Goal: Task Accomplishment & Management: Complete application form

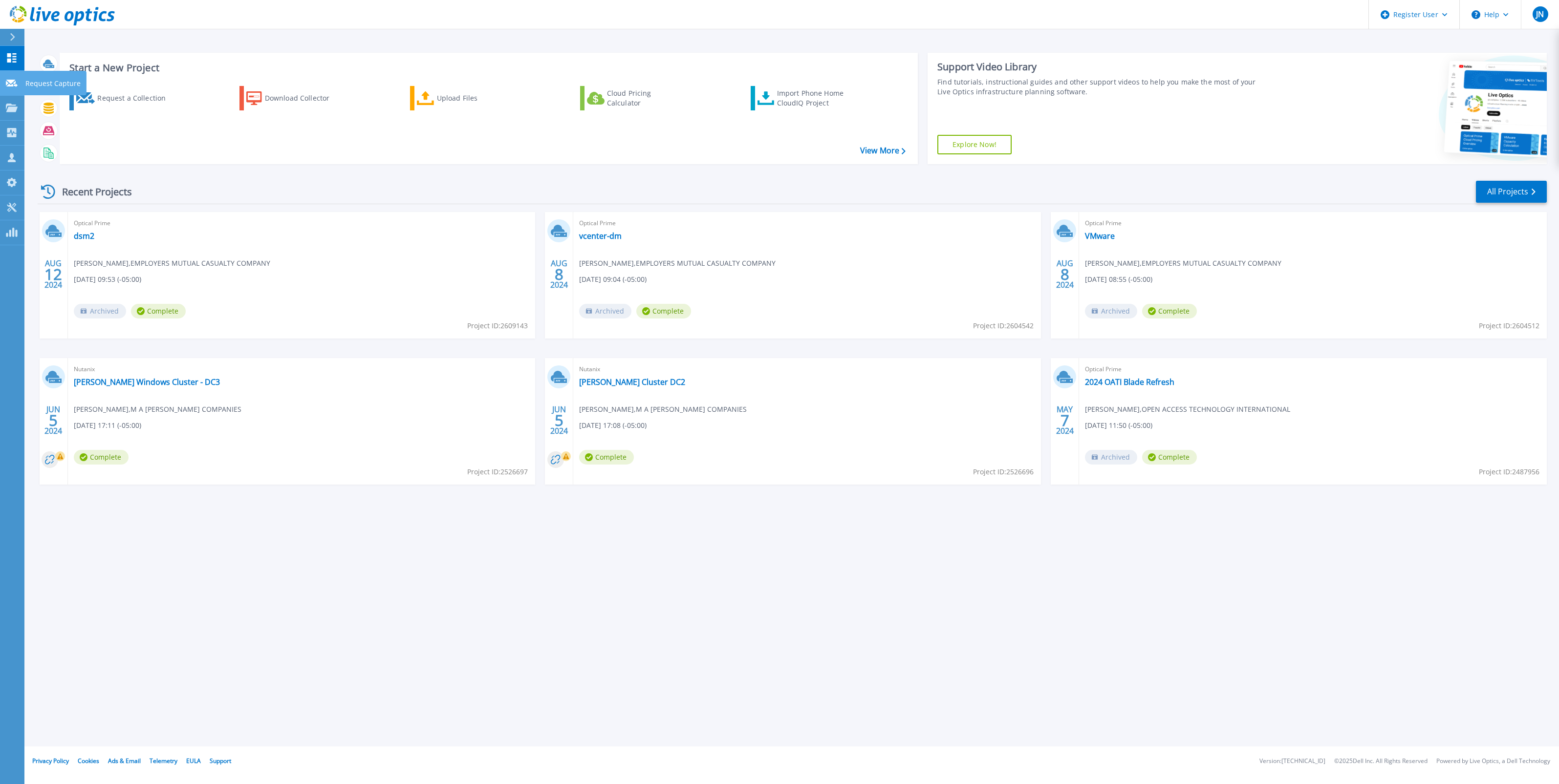
click at [36, 85] on p "Request Capture" at bounding box center [53, 83] width 55 height 25
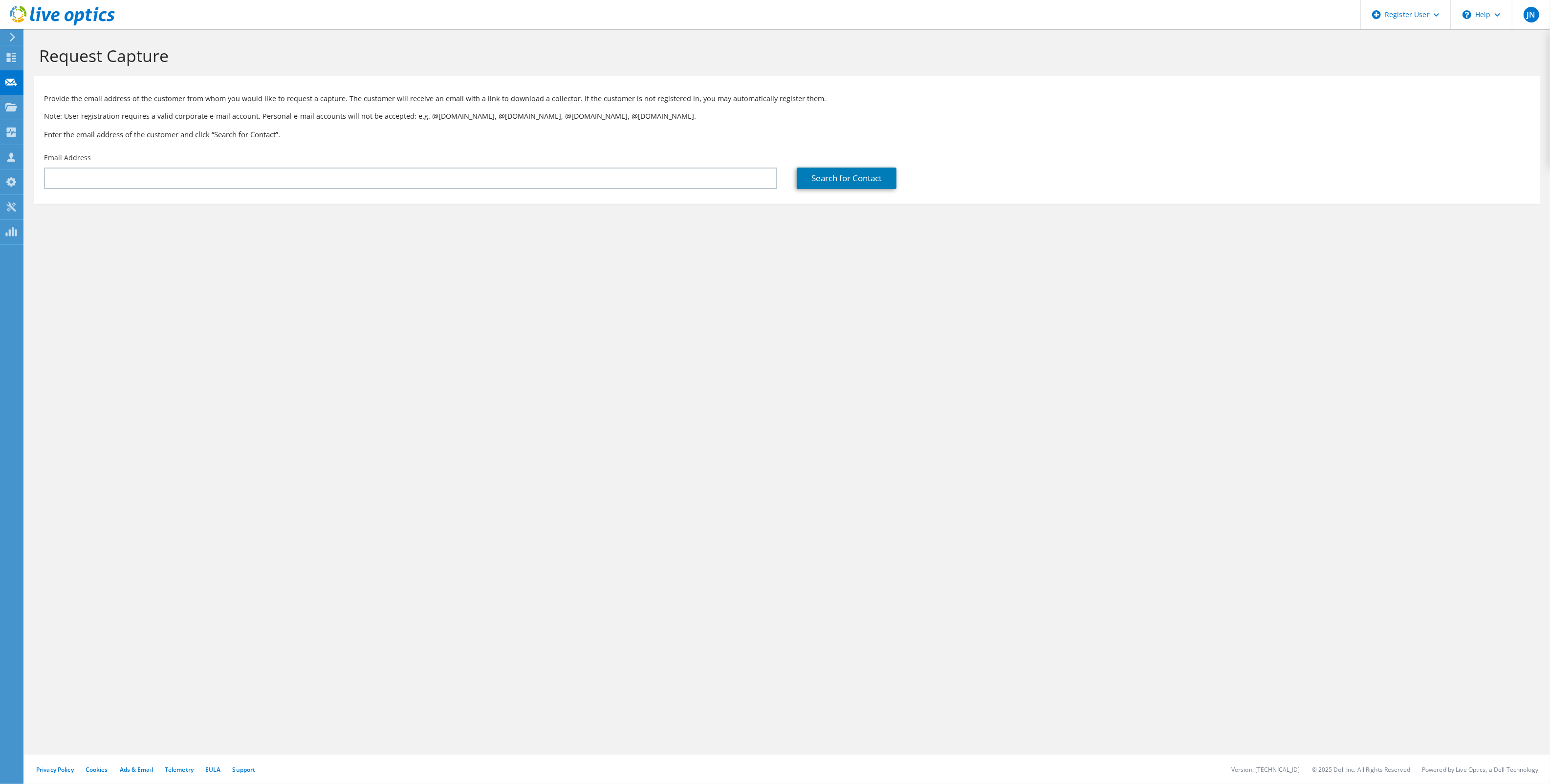
click at [522, 103] on p "Provide the email address of the customer from whom you would like to request a…" at bounding box center [787, 99] width 1486 height 11
click at [524, 105] on div "Provide the email address of the customer from whom you would like to request a…" at bounding box center [787, 114] width 1506 height 67
drag, startPoint x: 347, startPoint y: 98, endPoint x: 574, endPoint y: 103, distance: 227.1
click at [574, 103] on p "Provide the email address of the customer from whom you would like to request a…" at bounding box center [787, 99] width 1486 height 11
drag, startPoint x: 574, startPoint y: 103, endPoint x: 551, endPoint y: 103, distance: 23.0
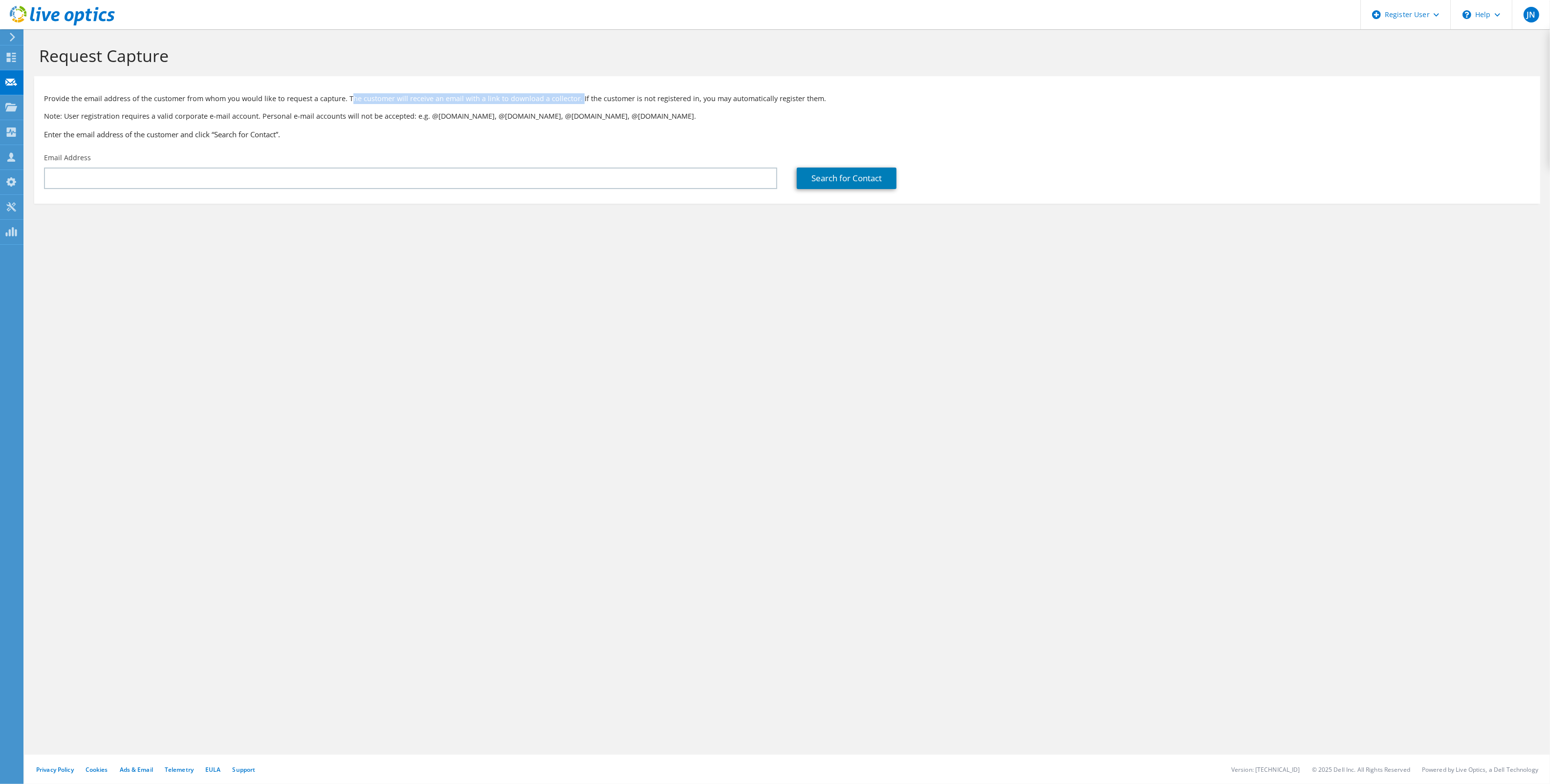
copy p "he customer will receive an email with a link to download a collector."
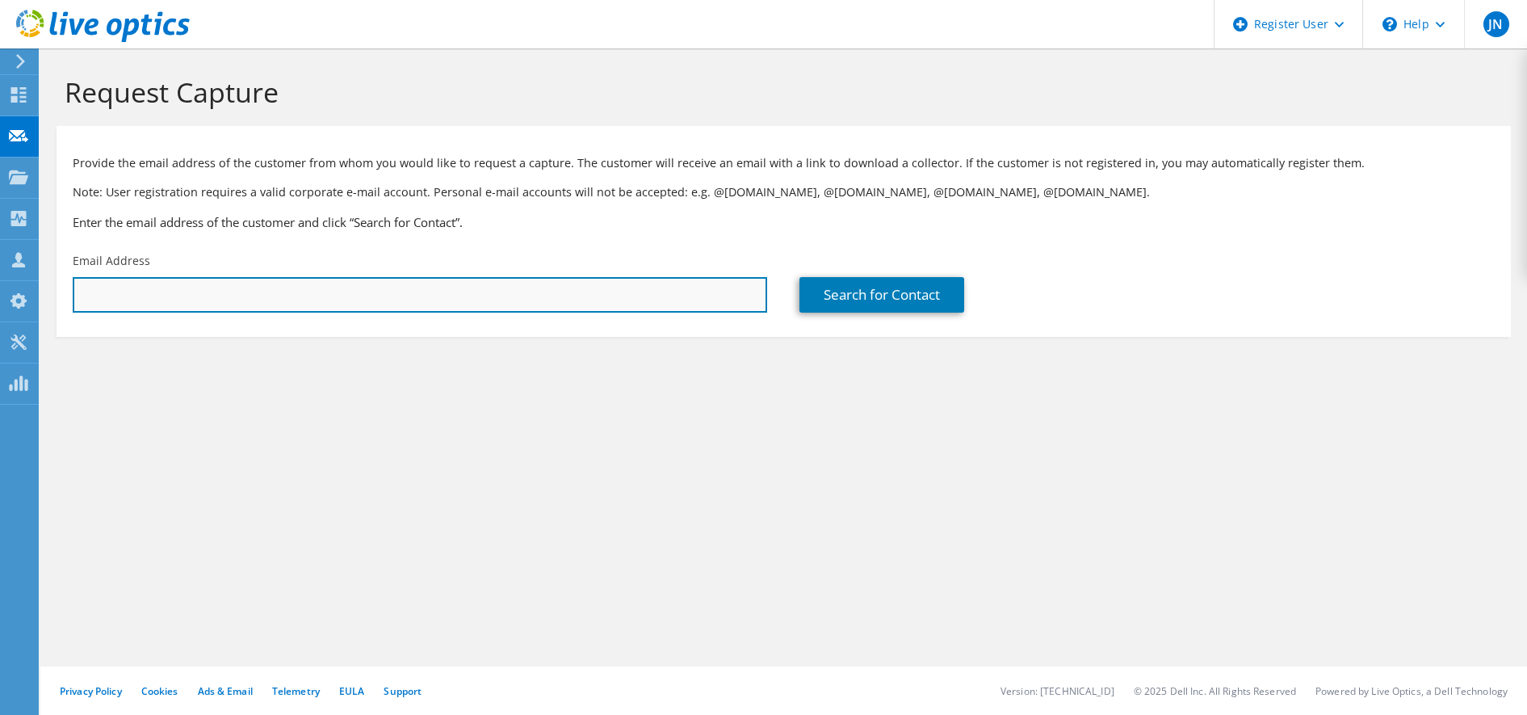
click at [157, 289] on input "text" at bounding box center [420, 295] width 694 height 36
paste input "jon.purdy@precisionedge.com"
type input "jon.purdy@precisionedge.com"
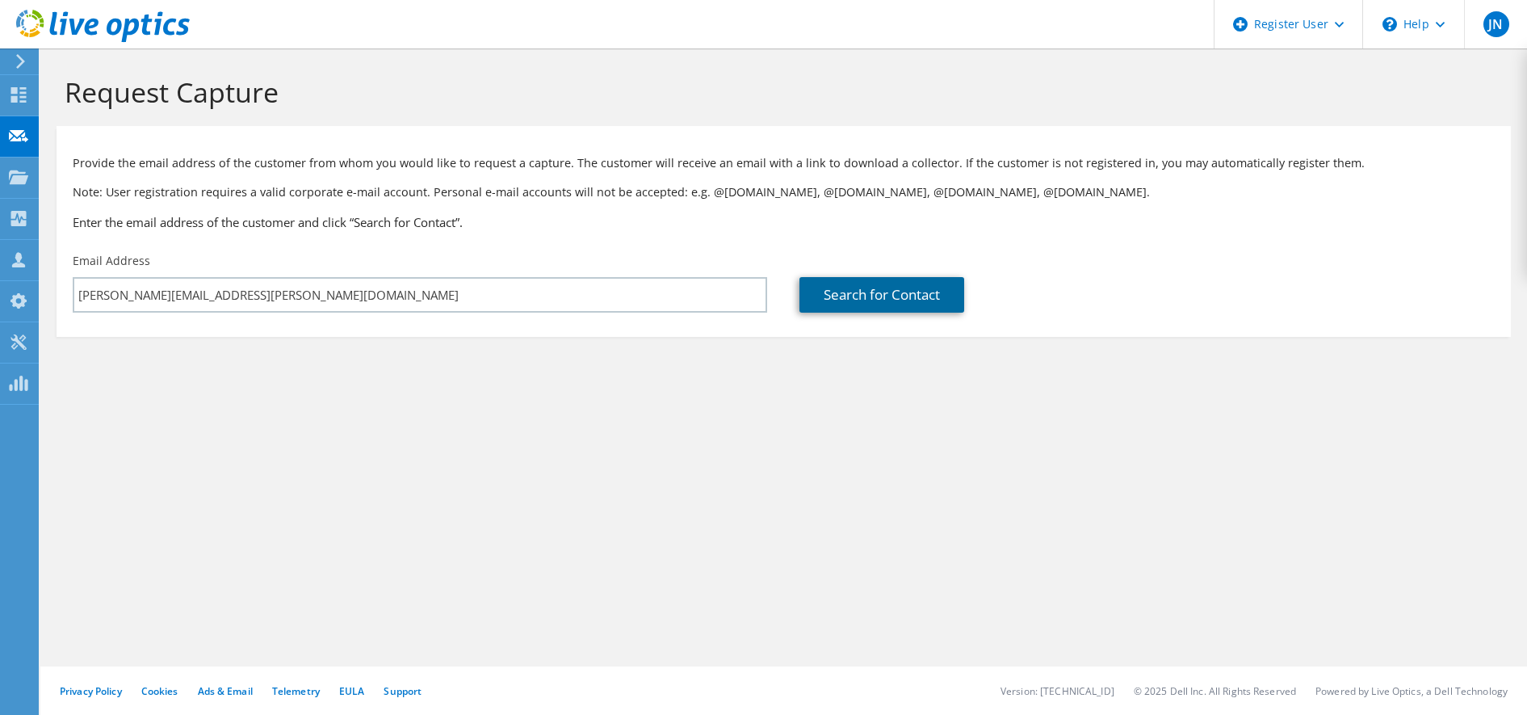
click at [879, 292] on link "Search for Contact" at bounding box center [881, 295] width 165 height 36
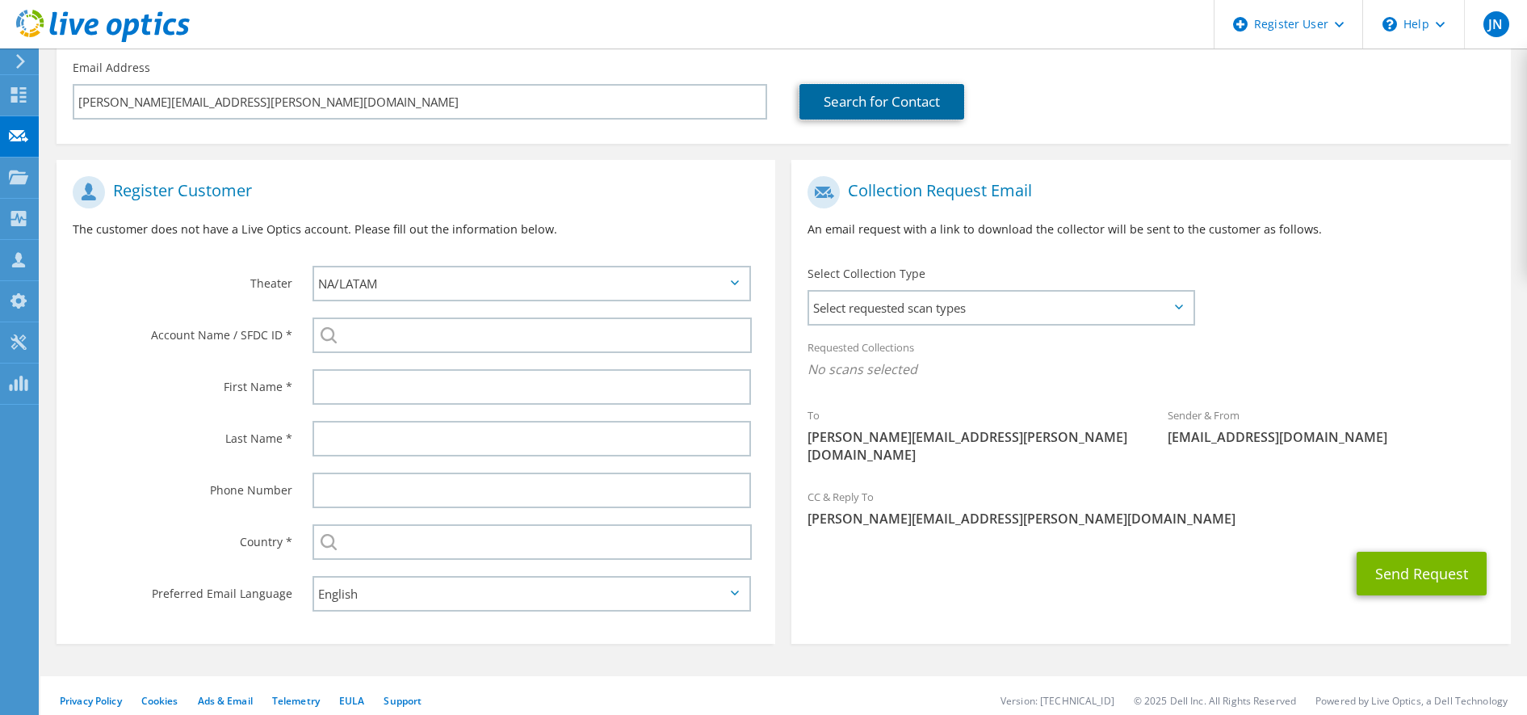
scroll to position [203, 0]
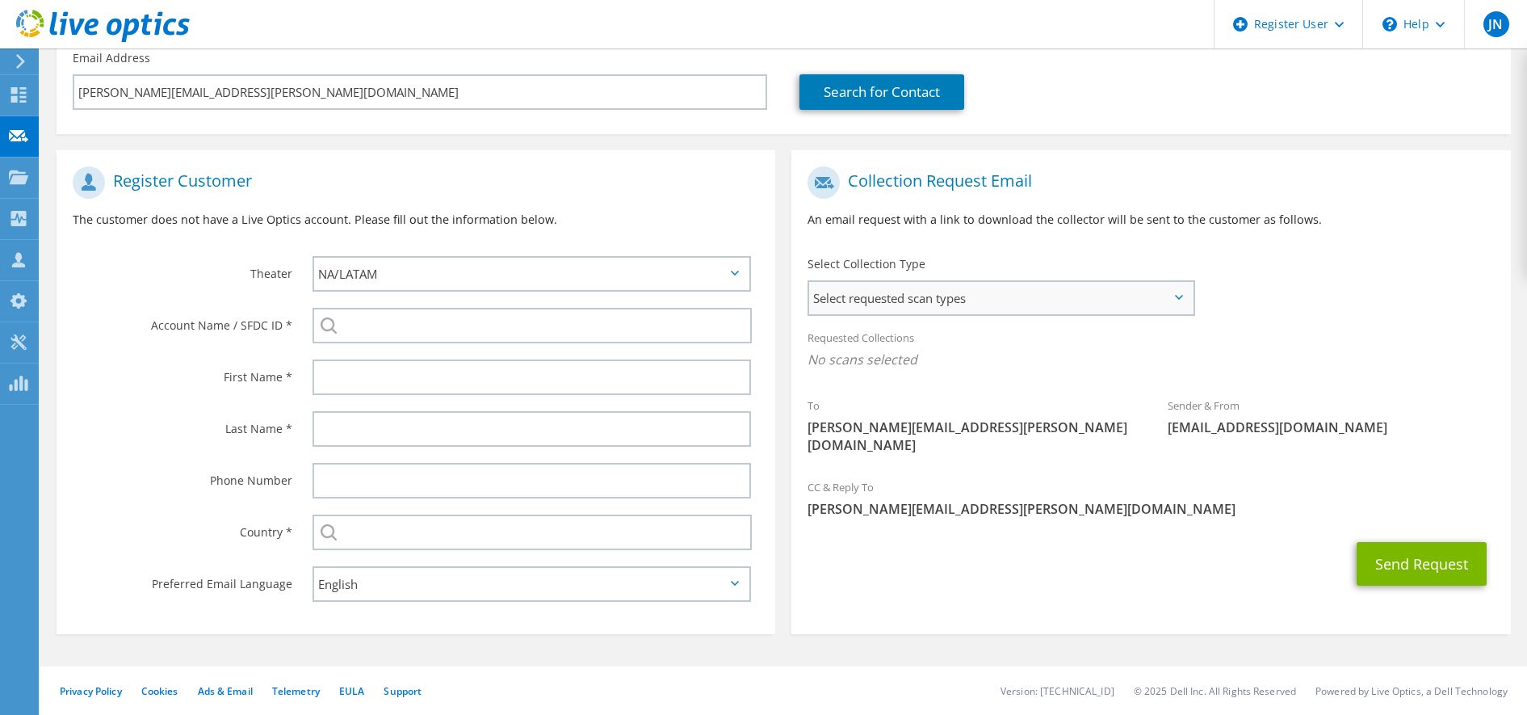
click at [1171, 294] on span "Select requested scan types" at bounding box center [1001, 298] width 384 height 32
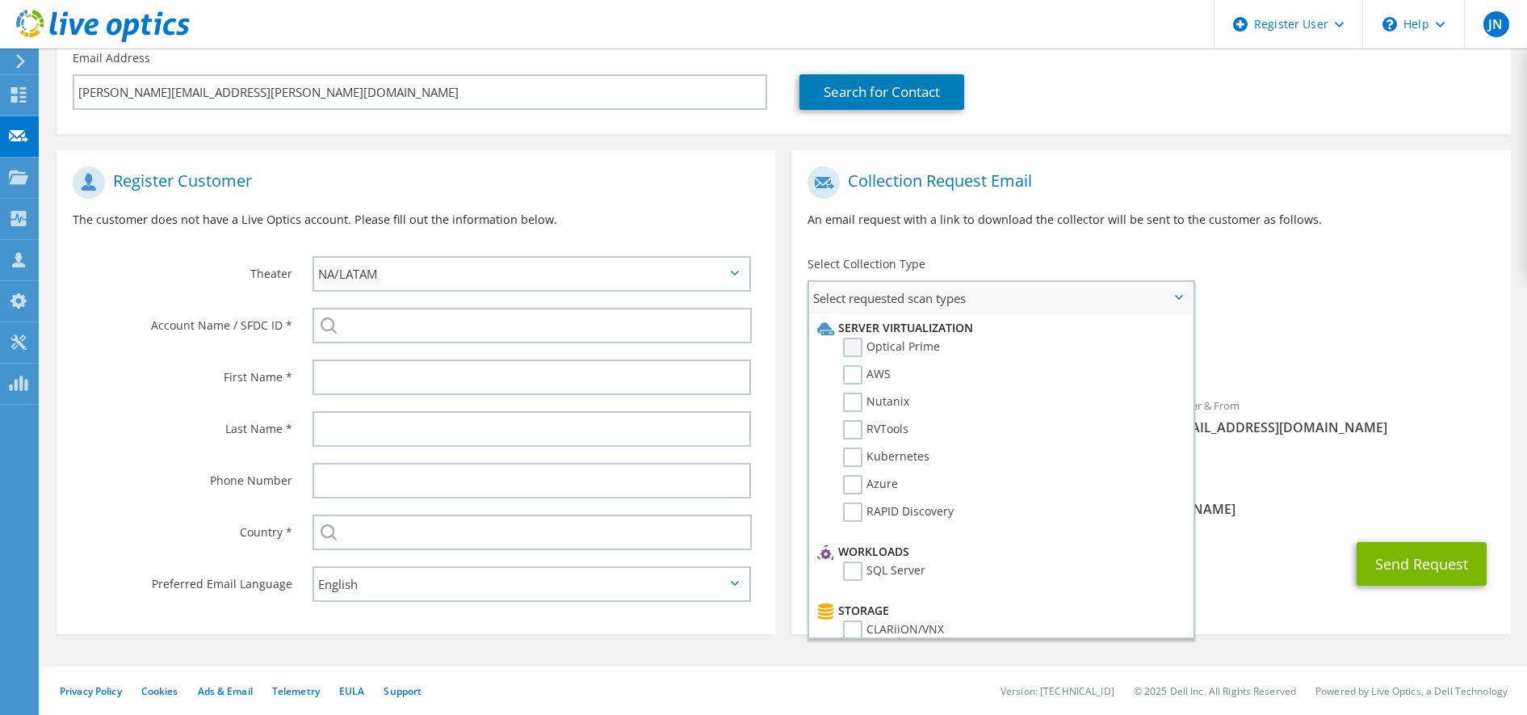
click at [854, 348] on label "Optical Prime" at bounding box center [891, 347] width 97 height 19
click at [0, 0] on input "Optical Prime" at bounding box center [0, 0] width 0 height 0
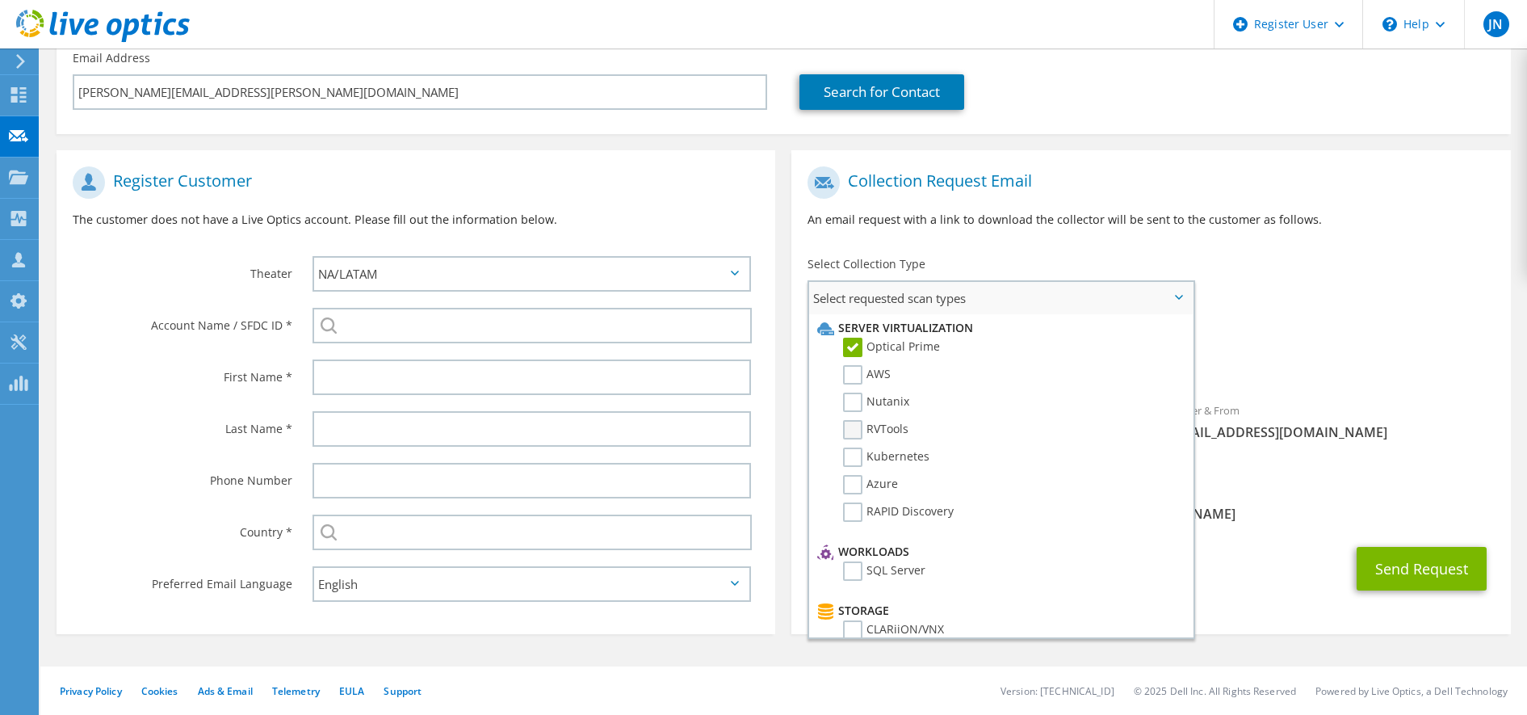
click at [854, 426] on label "RVTools" at bounding box center [875, 429] width 65 height 19
click at [0, 0] on input "RVTools" at bounding box center [0, 0] width 0 height 0
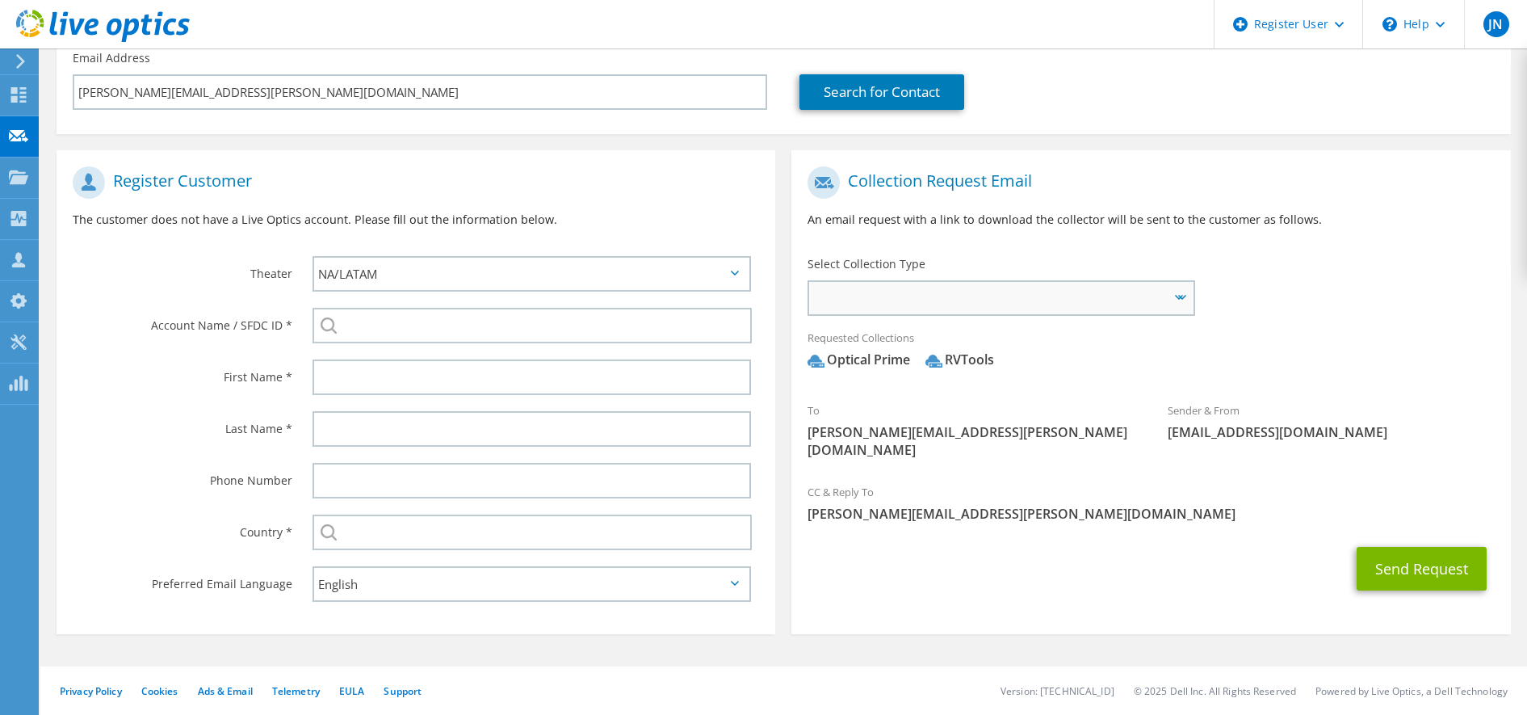
click at [1188, 302] on span "Server Virtualization Optical Prime AWS Nutanix RVTools Kubernetes Azure SQL Se…" at bounding box center [1001, 298] width 384 height 32
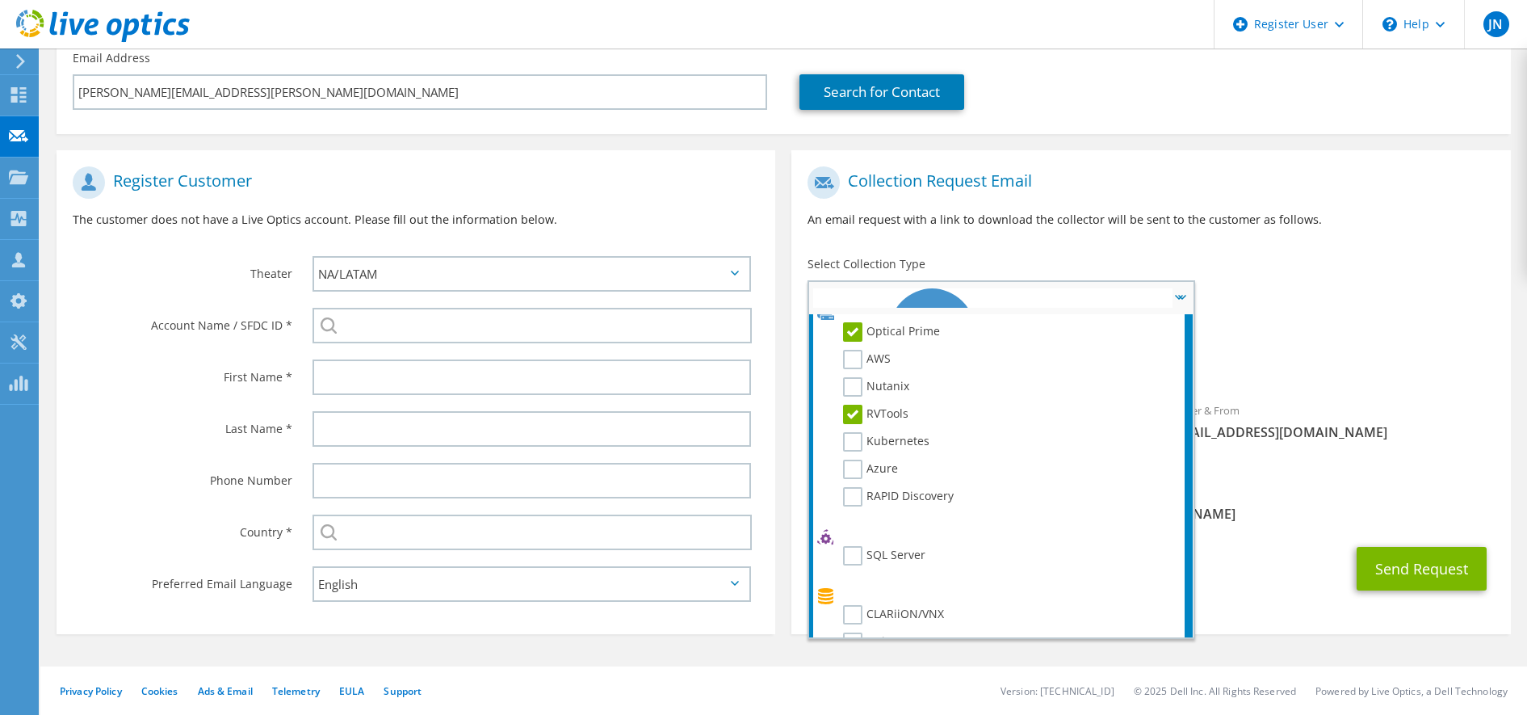
scroll to position [0, 0]
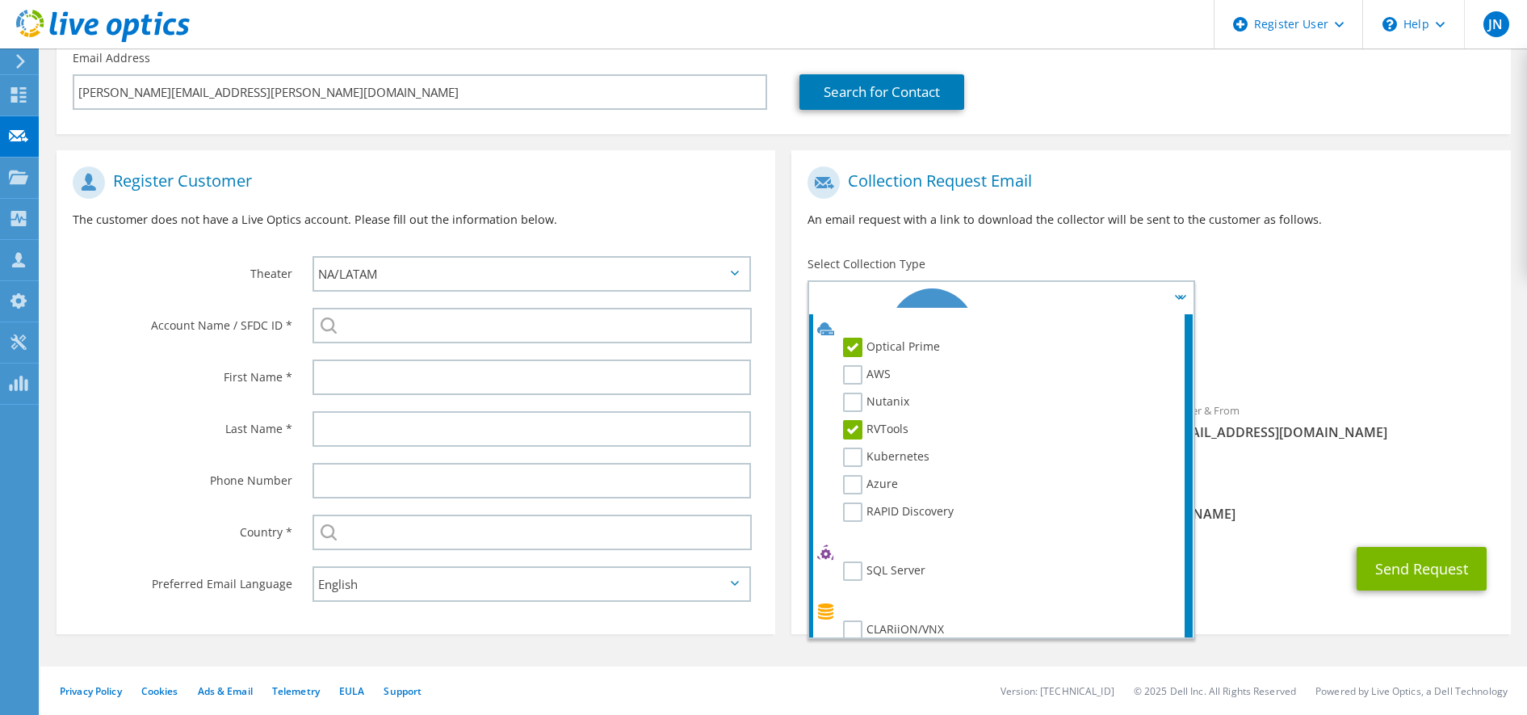
click at [1251, 573] on div "Send Request" at bounding box center [1150, 569] width 719 height 60
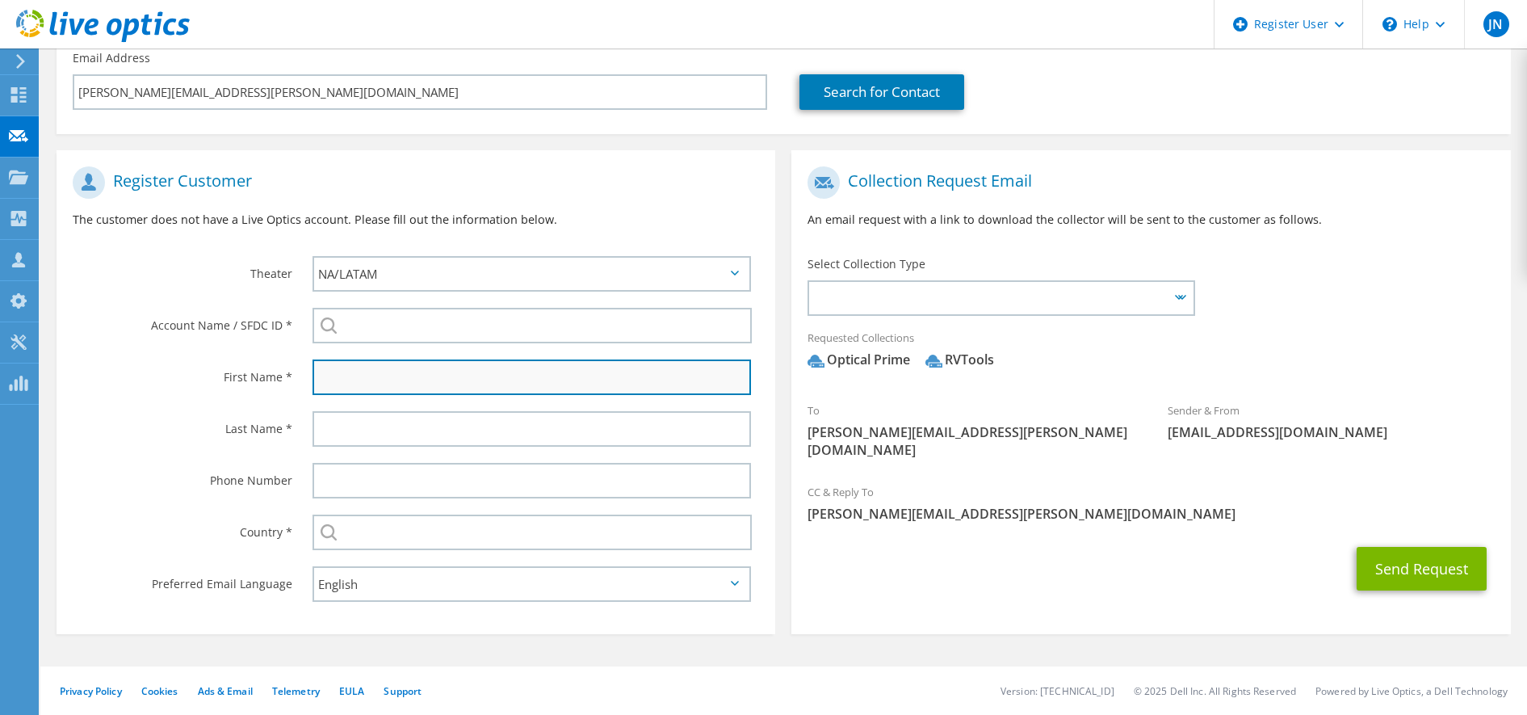
click at [430, 360] on input "text" at bounding box center [532, 377] width 439 height 36
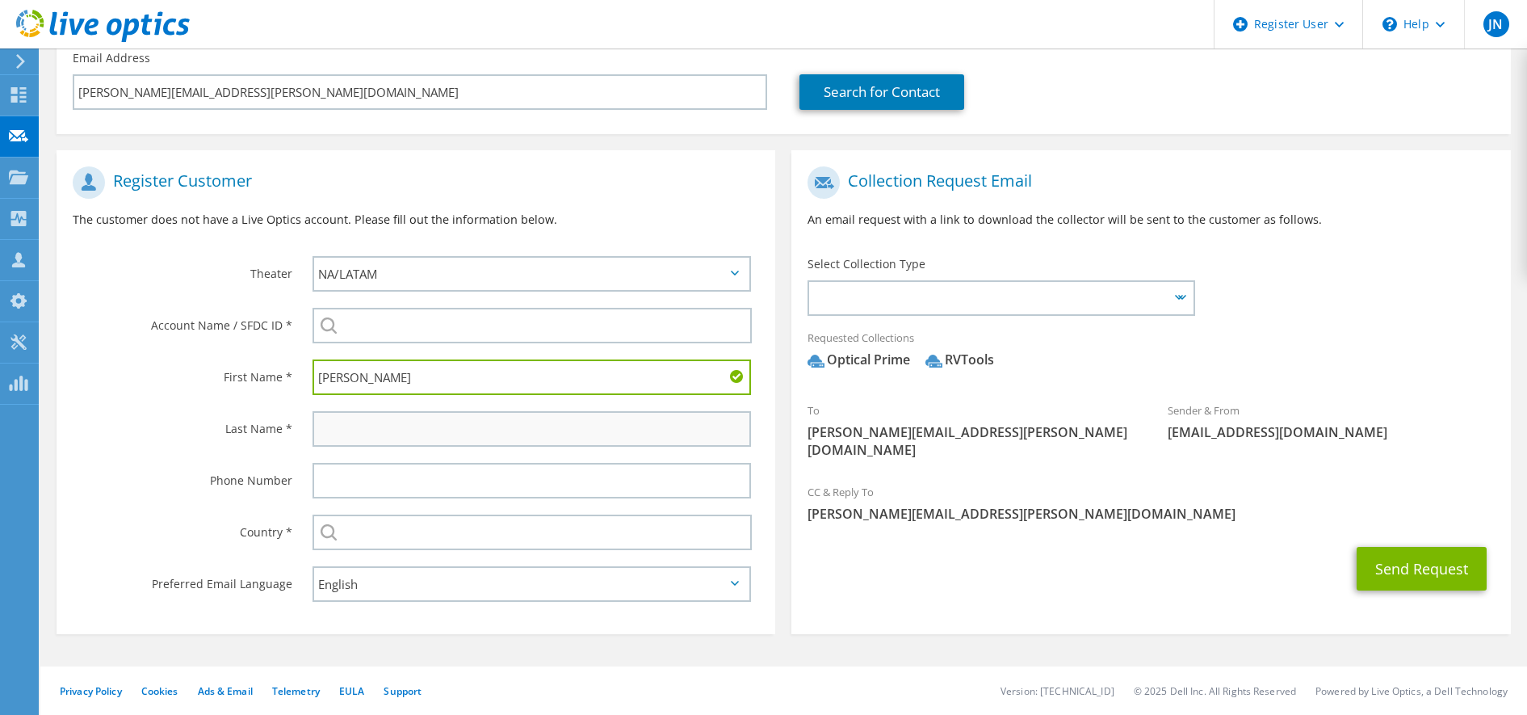
type input "Jon"
click at [474, 434] on input "text" at bounding box center [532, 429] width 439 height 36
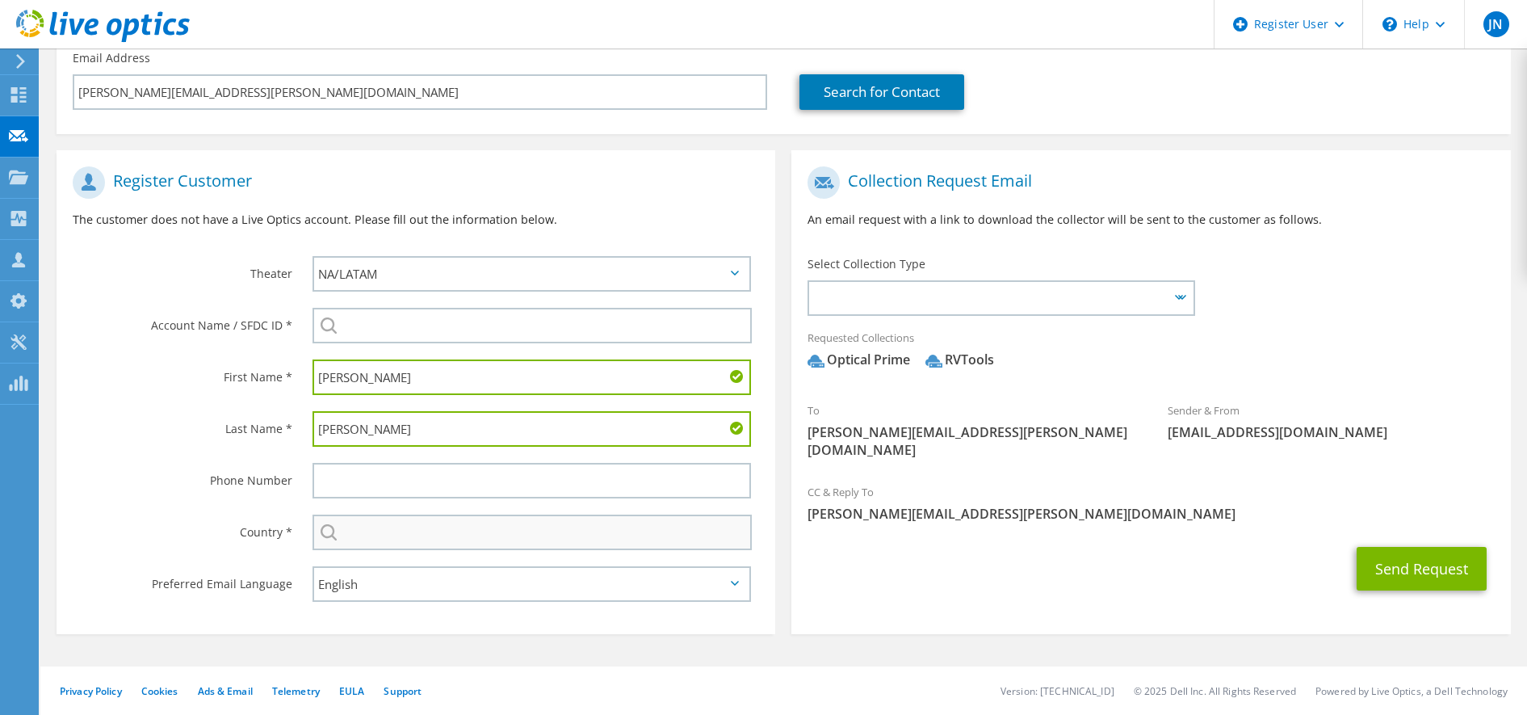
type input "Purdy"
click at [381, 531] on input "text" at bounding box center [533, 532] width 440 height 36
click at [437, 547] on input "text" at bounding box center [533, 532] width 440 height 36
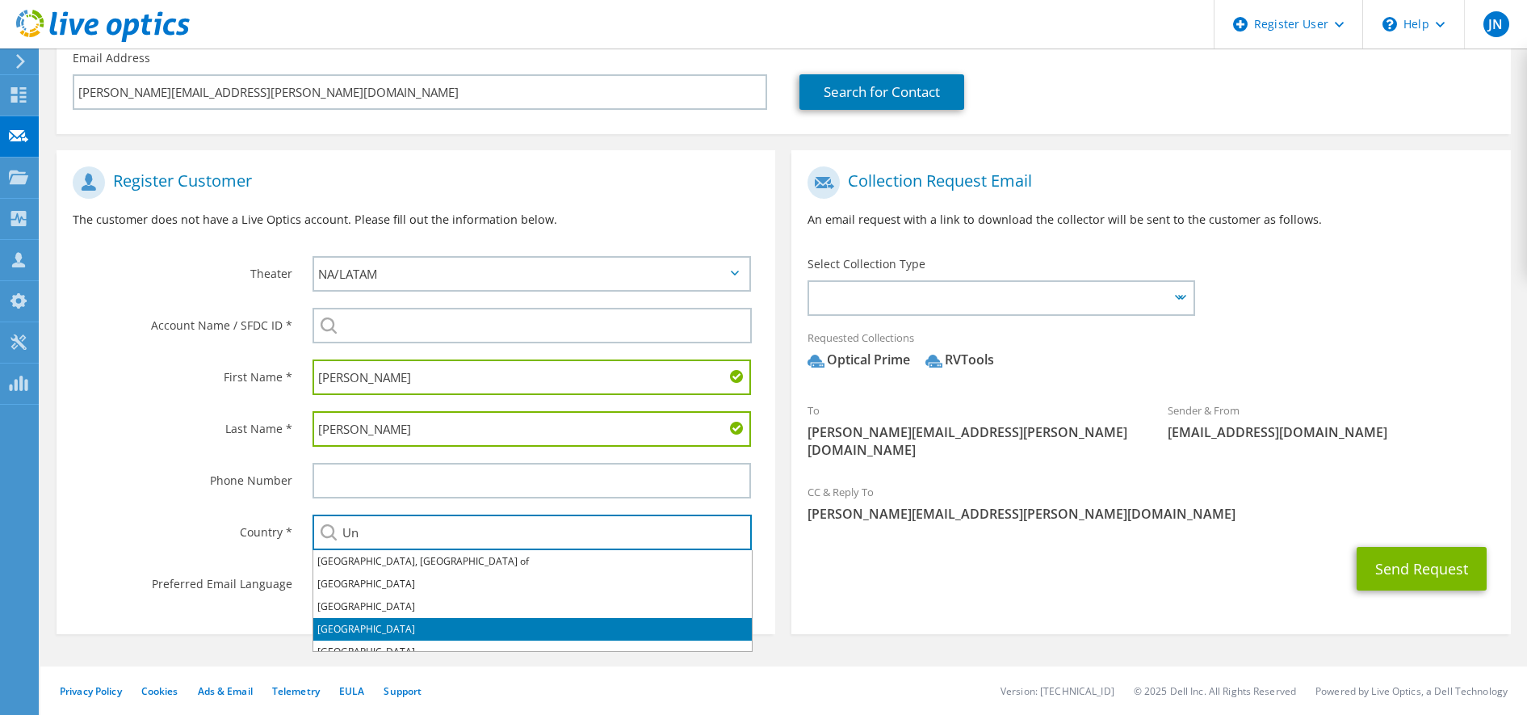
click at [378, 636] on li "United States" at bounding box center [532, 629] width 438 height 23
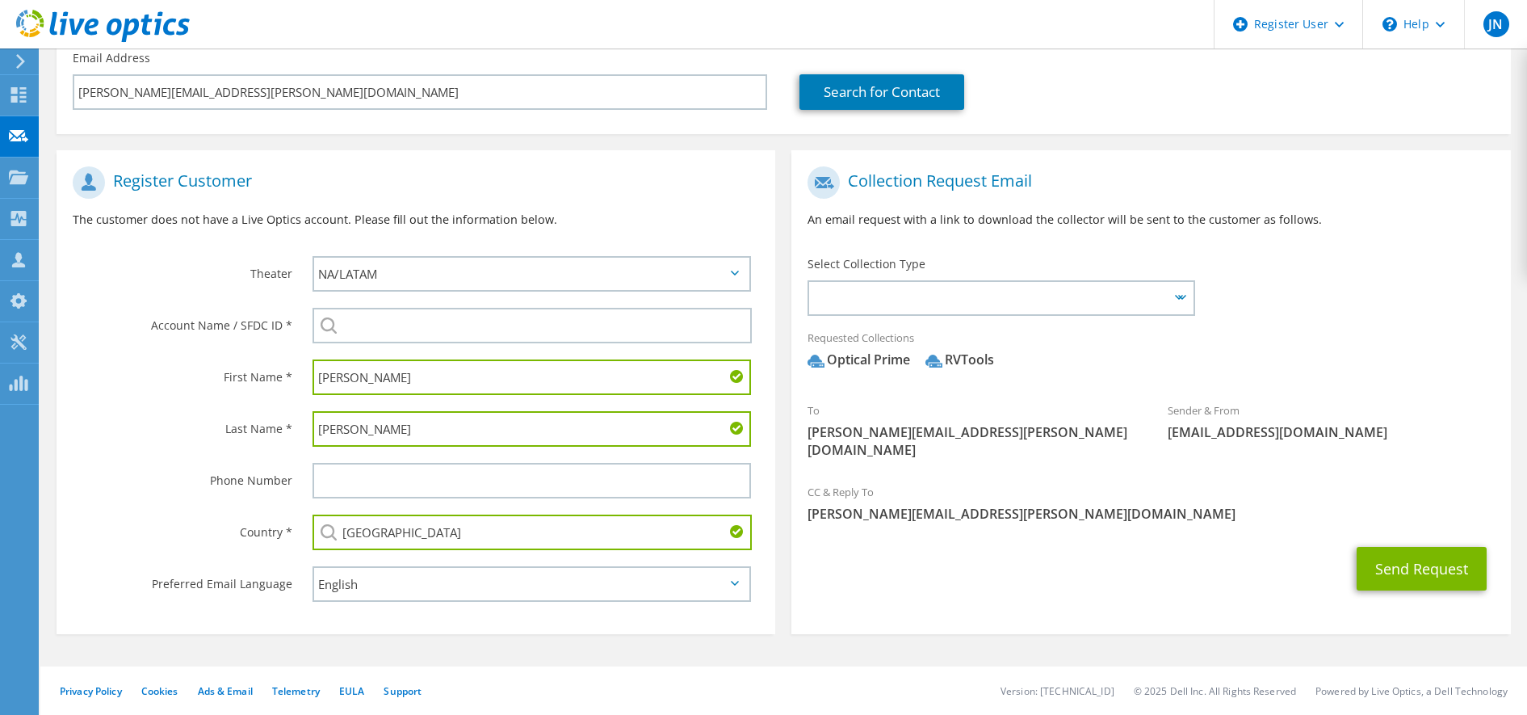
type input "United States"
click at [161, 495] on div "Phone Number" at bounding box center [177, 480] width 240 height 50
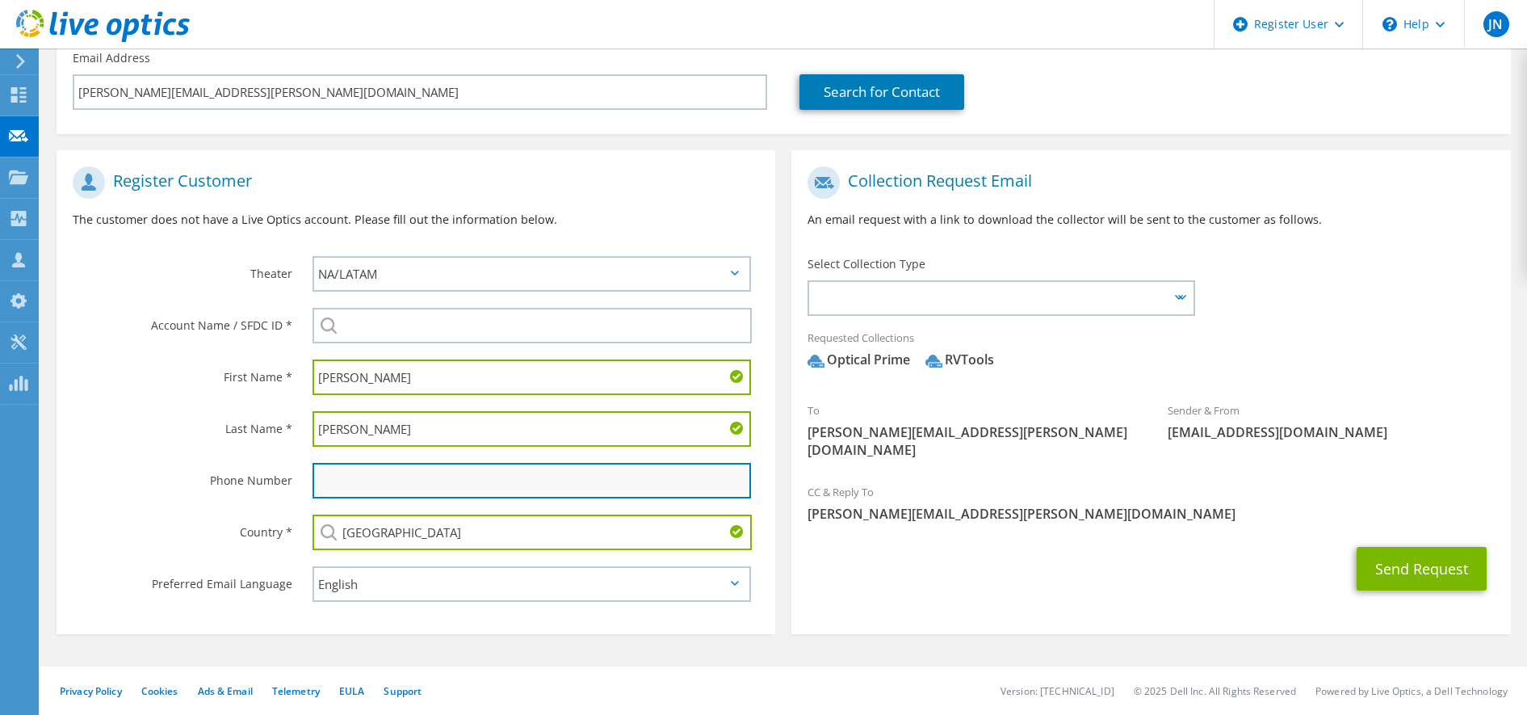
click at [361, 472] on input "text" at bounding box center [532, 481] width 439 height 36
paste input "231.497.7600"
type input "231.497.7600"
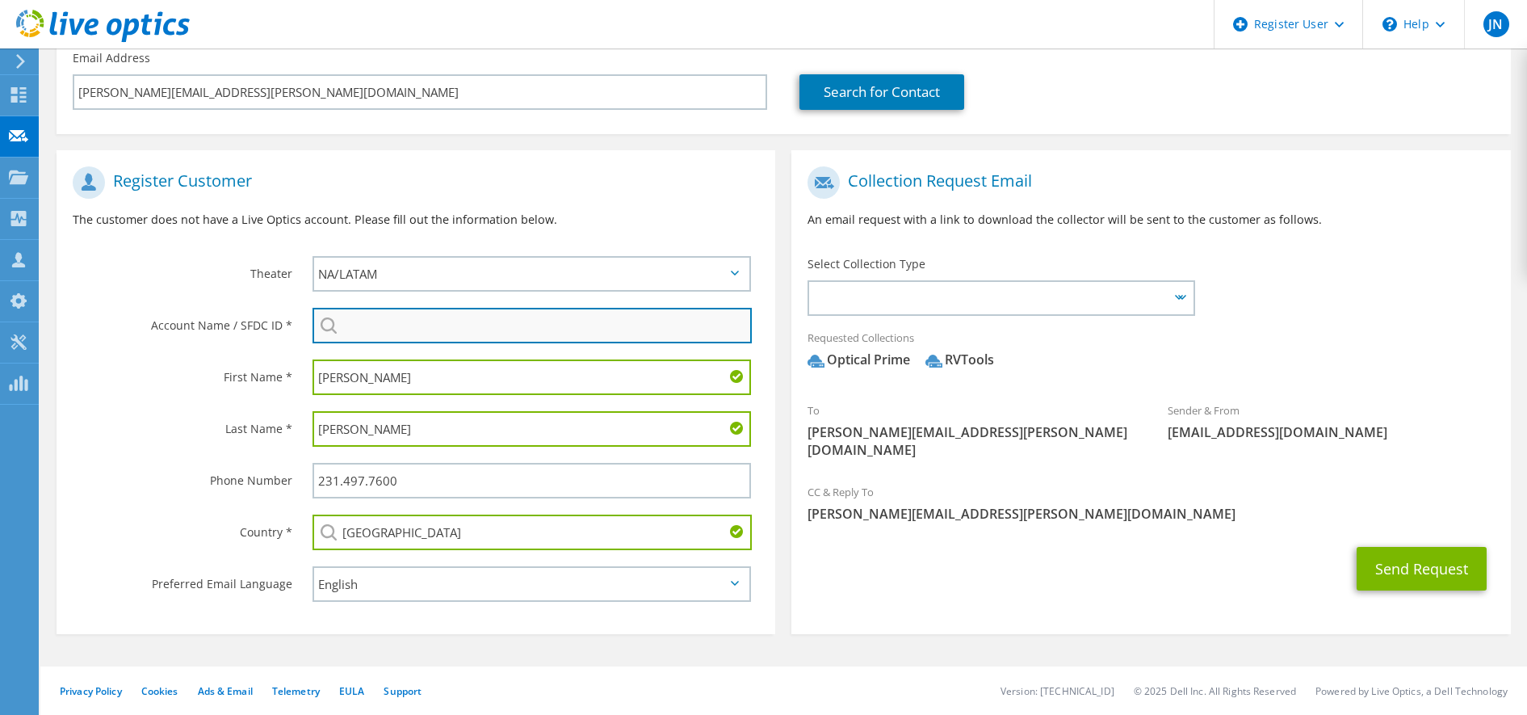
click at [365, 327] on input "search" at bounding box center [533, 326] width 440 height 36
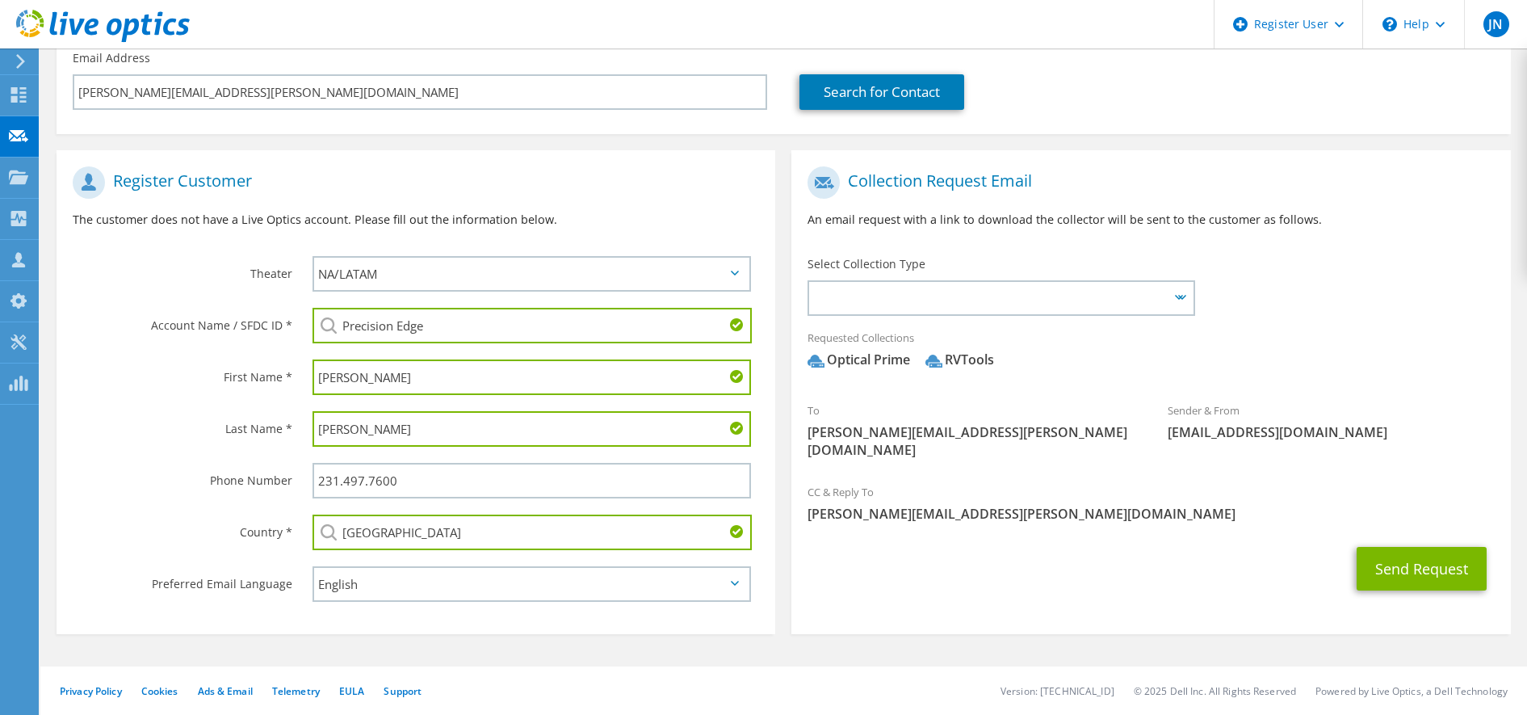
click at [409, 346] on li "Precision Edge : 3354118160" at bounding box center [424, 336] width 222 height 19
type input "Precision Edge : 3354118160"
click at [598, 177] on h1 "Register Customer" at bounding box center [412, 182] width 678 height 32
click at [1424, 547] on button "Send Request" at bounding box center [1422, 569] width 130 height 44
